Goal: Check status: Check status

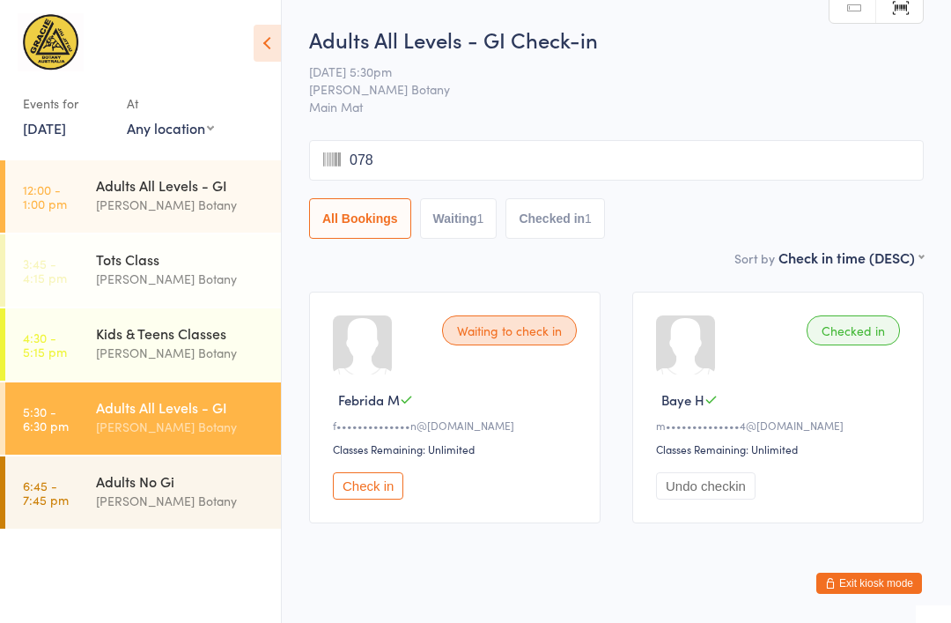
type input "0781"
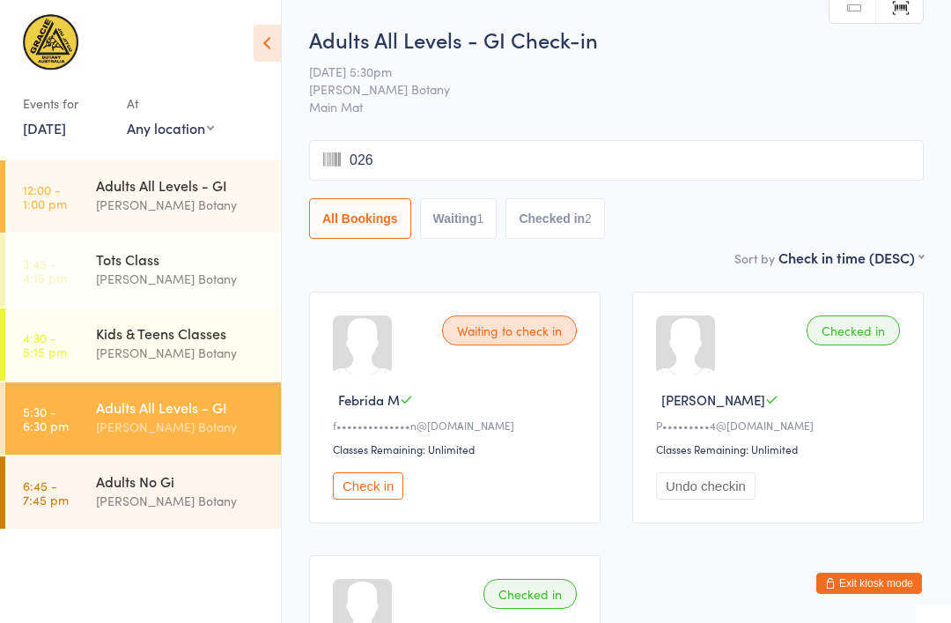
type input "0262"
type input "0945"
type input "0858"
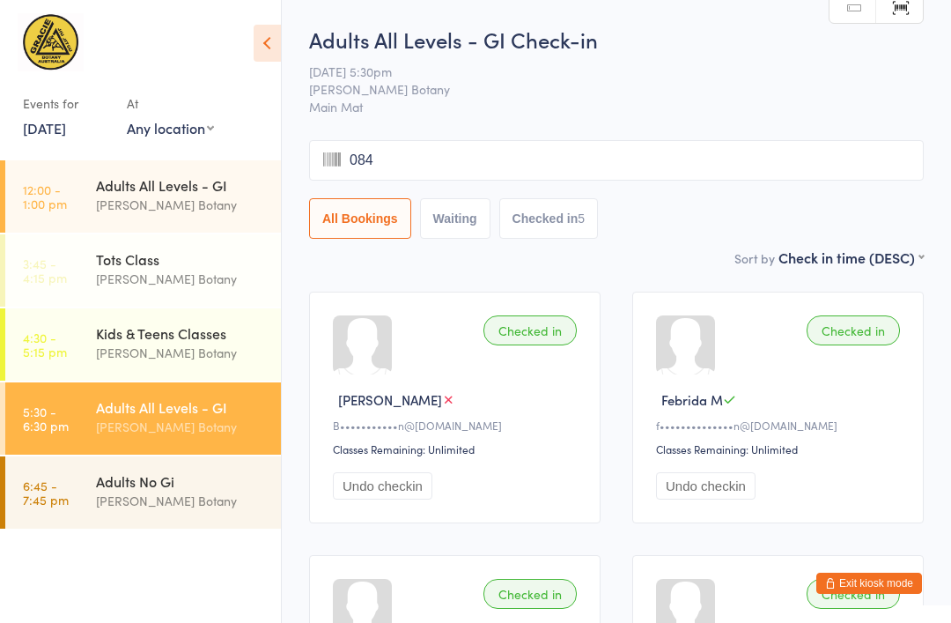
type input "0844"
type input "0057"
type input "0820"
type input "0970"
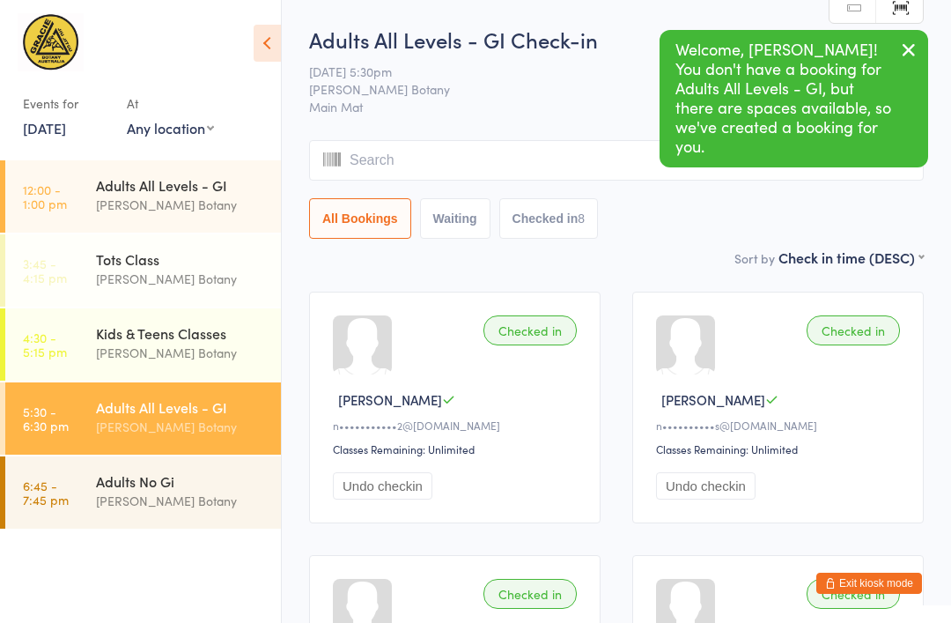
click at [106, 480] on div "Adults No Gi" at bounding box center [181, 480] width 170 height 19
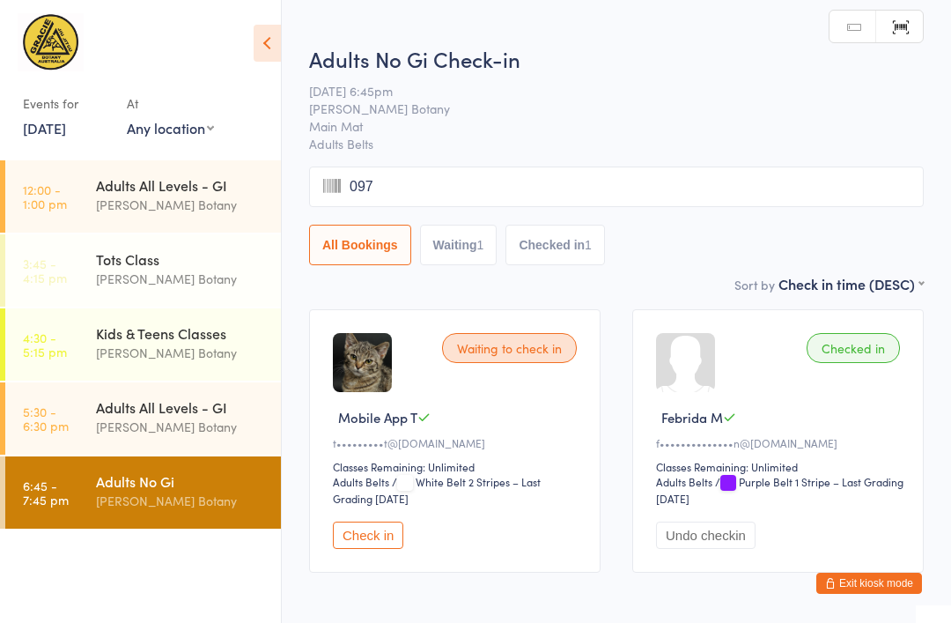
type input "0970"
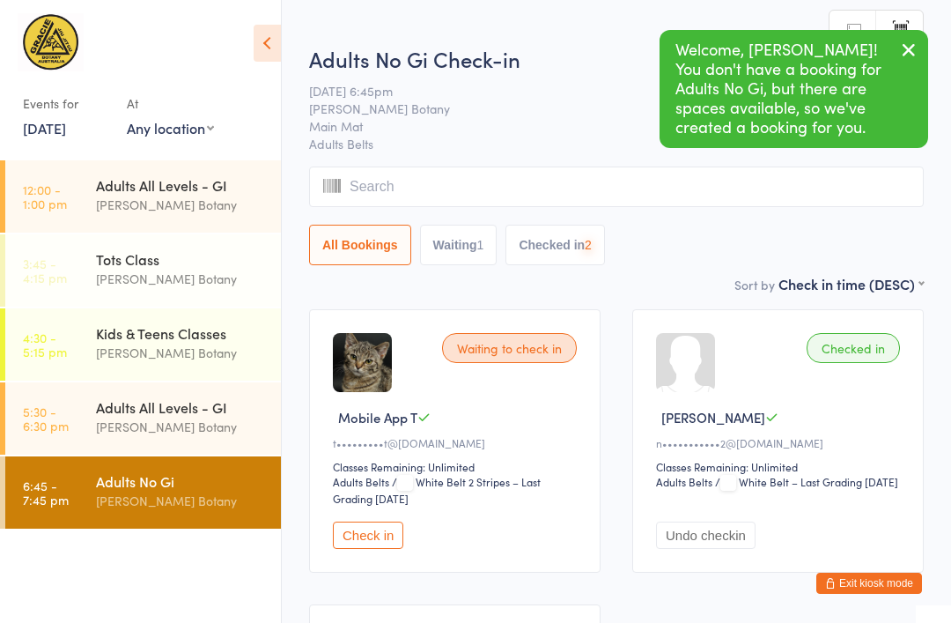
click at [172, 415] on div "Adults All Levels - GI" at bounding box center [181, 406] width 170 height 19
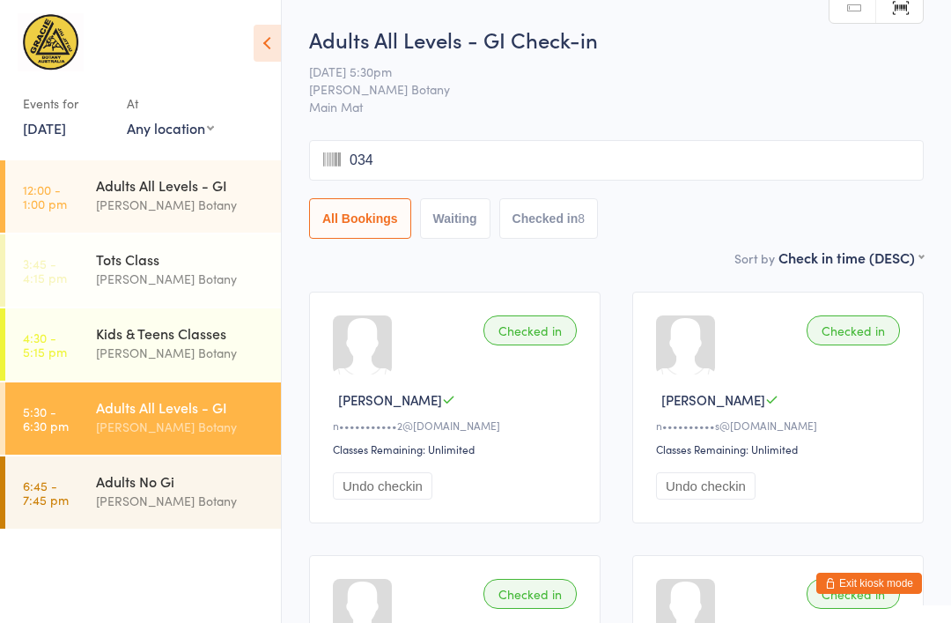
type input "0340"
type input "0971"
